Goal: Task Accomplishment & Management: Manage account settings

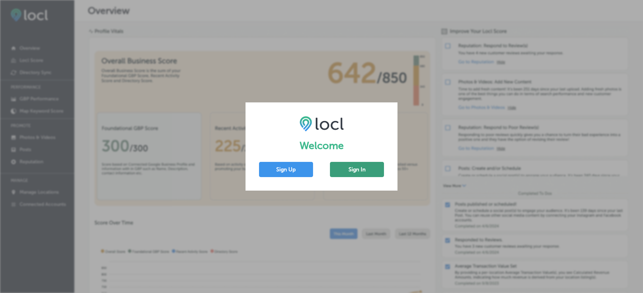
click at [360, 170] on button "Sign In" at bounding box center [357, 169] width 54 height 15
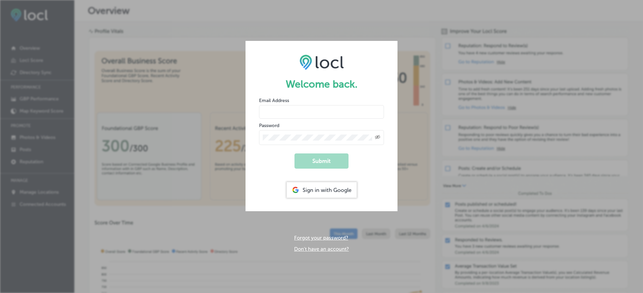
click at [335, 112] on input "email" at bounding box center [321, 112] width 125 height 14
type input "[EMAIL_ADDRESS][DOMAIN_NAME]"
click at [294, 153] on button "Submit" at bounding box center [321, 160] width 54 height 15
